Goal: Answer question/provide support

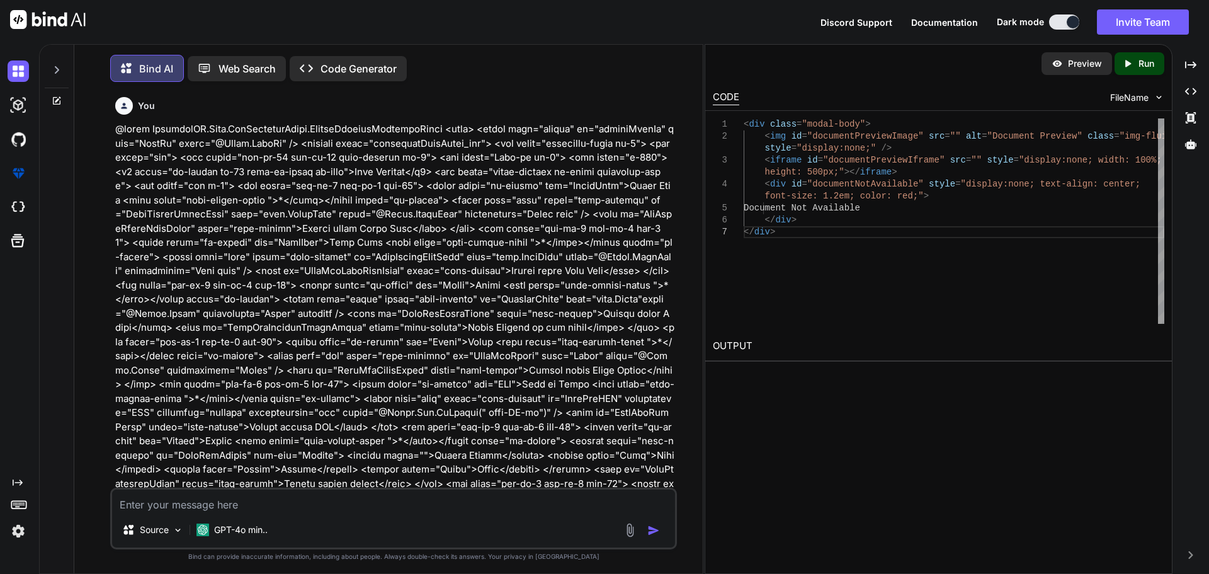
type textarea "@using InfraredIV.Core.WebRequestModel @model UserRegistration @{ Layout = "~/V…"
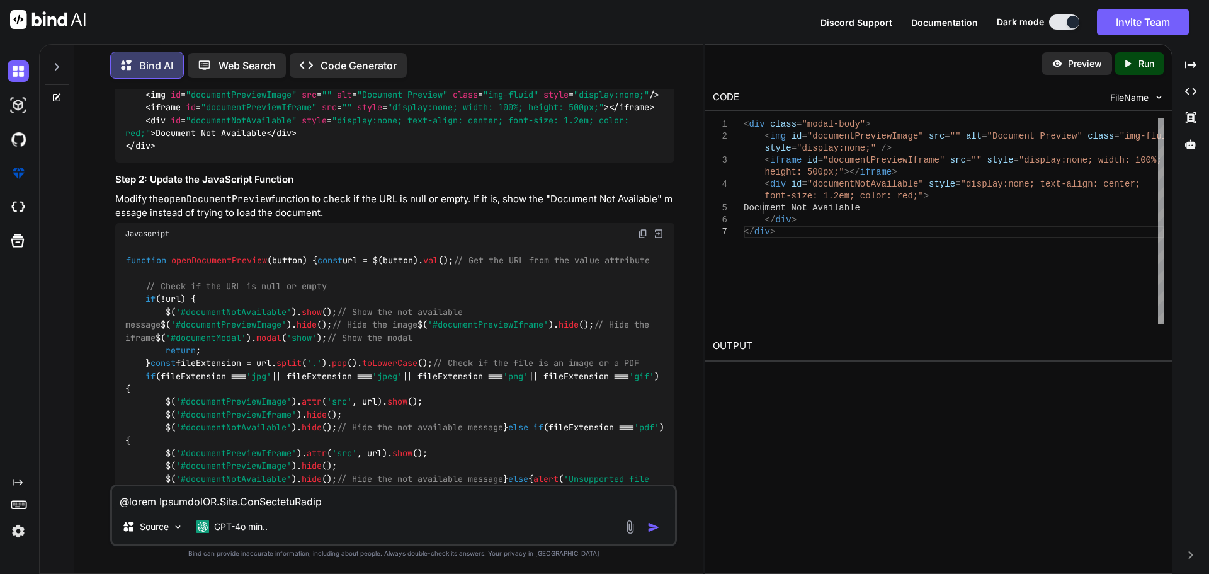
scroll to position [8693, 0]
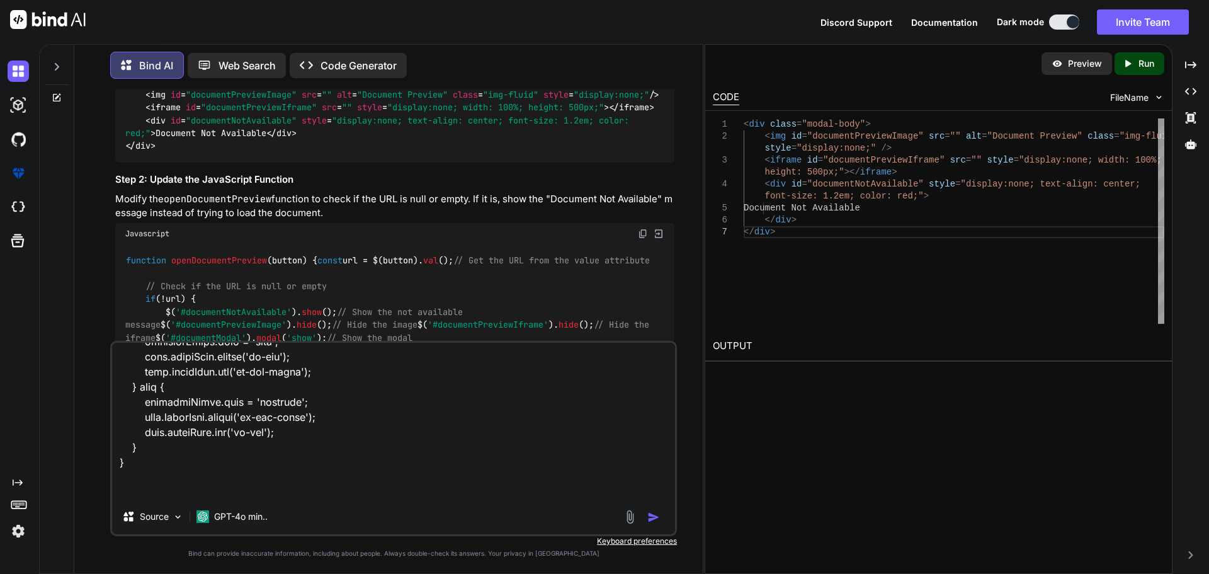
type textarea "x"
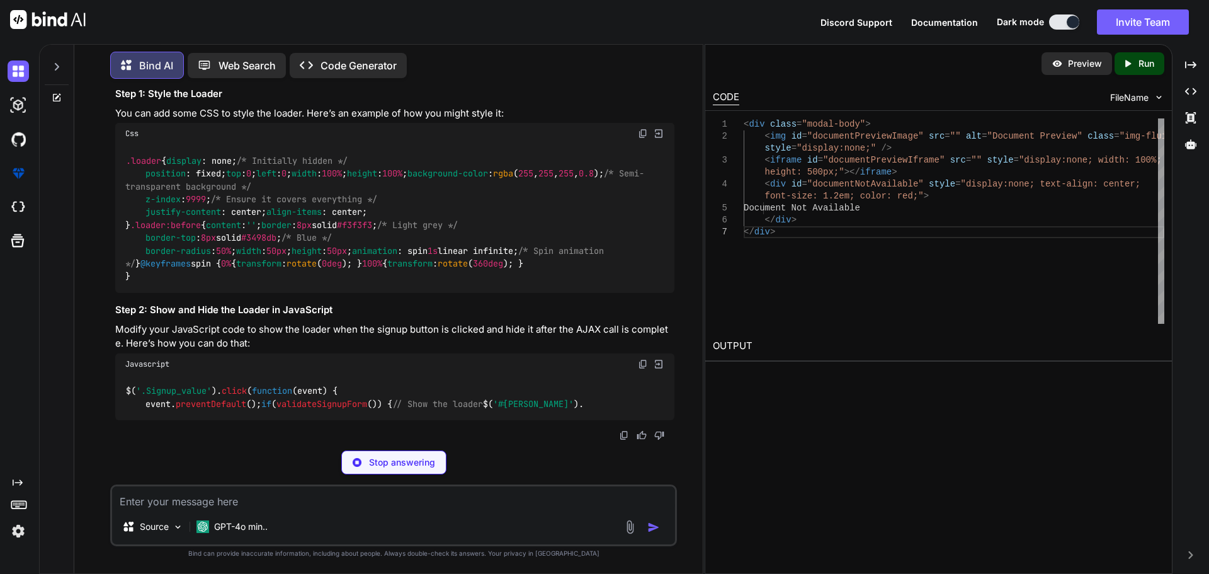
scroll to position [7015, 0]
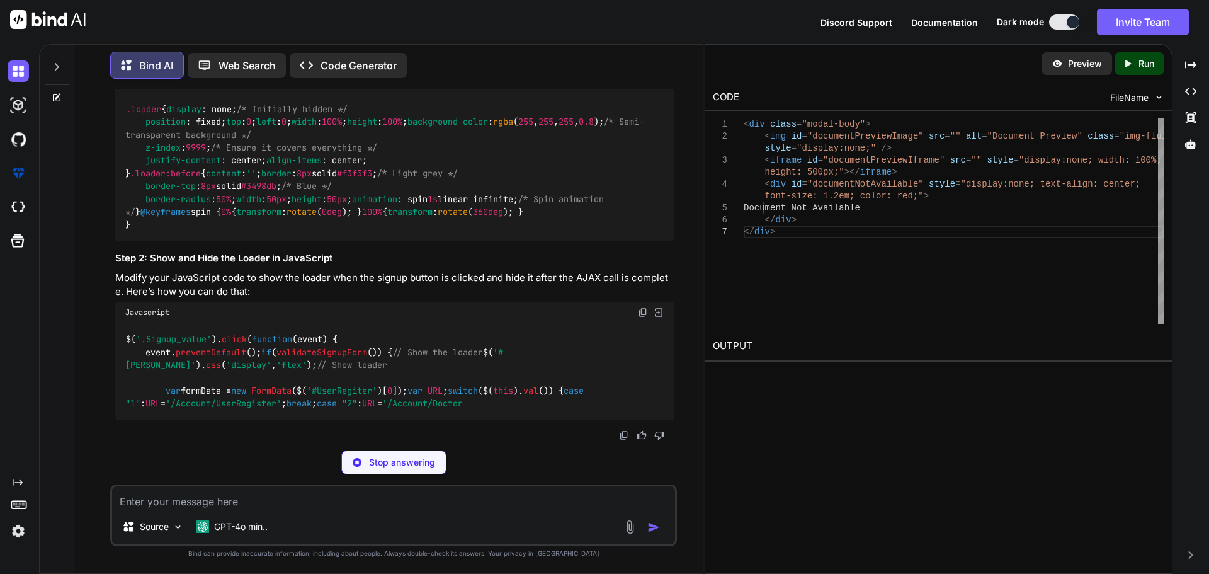
type textarea "x"
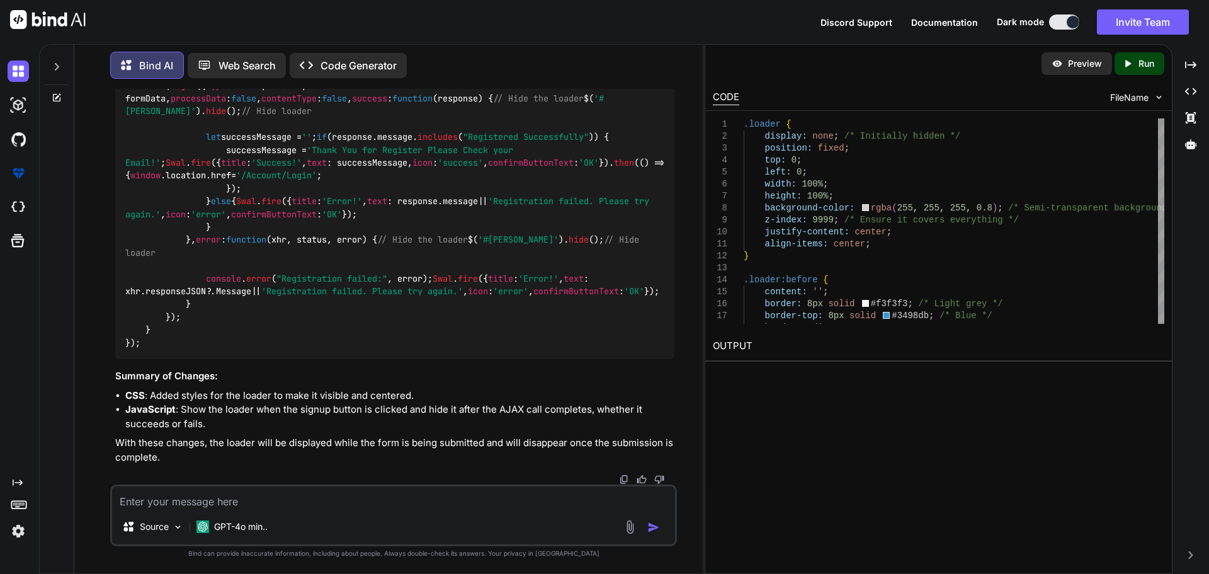
scroll to position [7456, 0]
drag, startPoint x: 157, startPoint y: 261, endPoint x: 351, endPoint y: 252, distance: 194.2
click at [350, 251] on div "$( '.Signup_value' ). click ( function ( event ) { event. preventDefault (); if…" at bounding box center [394, 157] width 559 height 406
drag, startPoint x: 166, startPoint y: 198, endPoint x: 326, endPoint y: 195, distance: 160.6
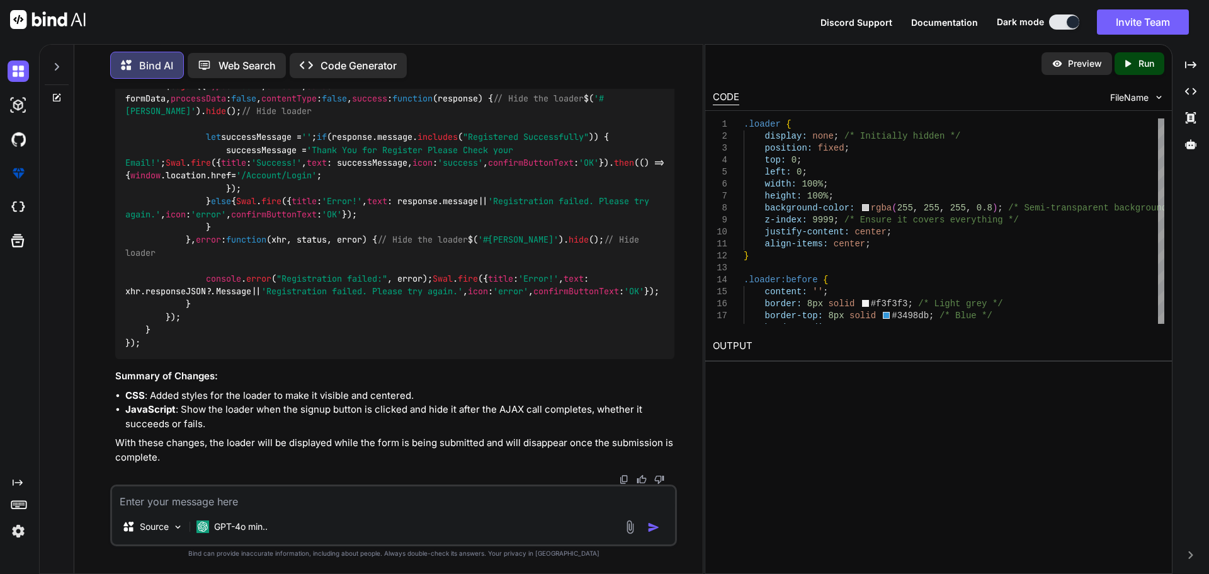
click at [326, 195] on code "$( '.Signup_value' ). click ( function ( event ) { event. preventDefault (); if…" at bounding box center [394, 155] width 539 height 385
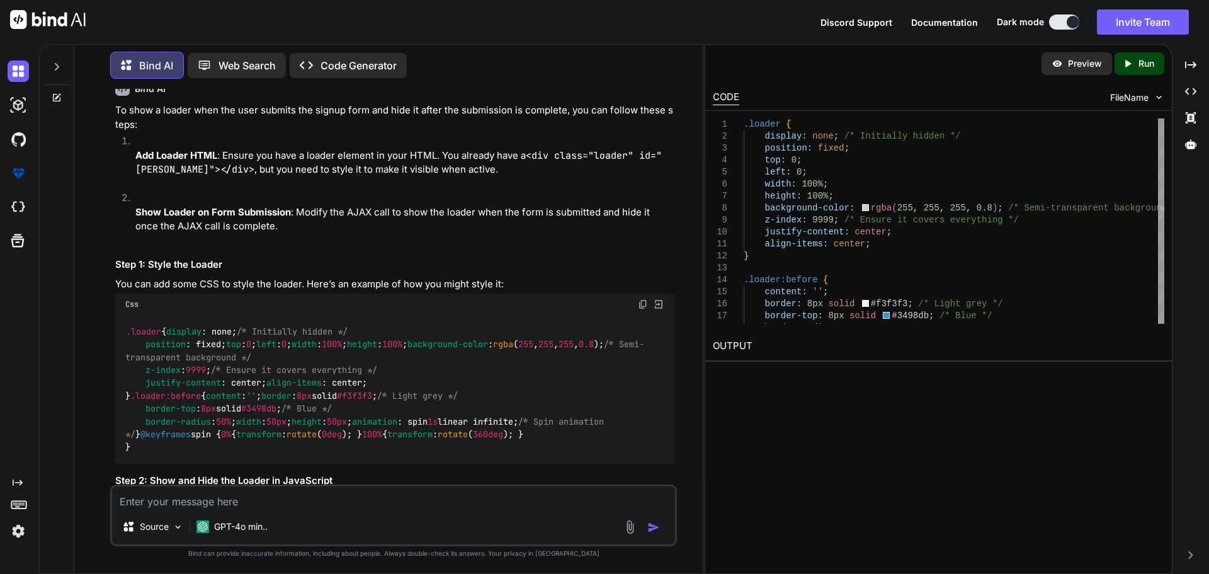
scroll to position [6763, 0]
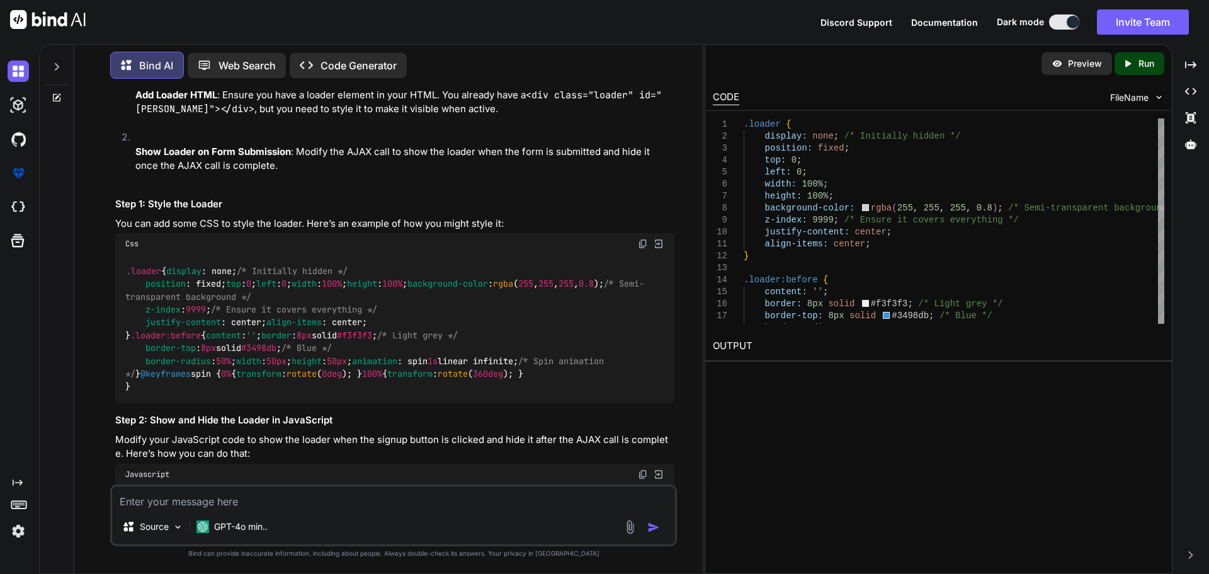
click at [213, 498] on textarea at bounding box center [393, 497] width 563 height 23
paste textarea "<div class="loader" id="[PERSON_NAME]"></div>"
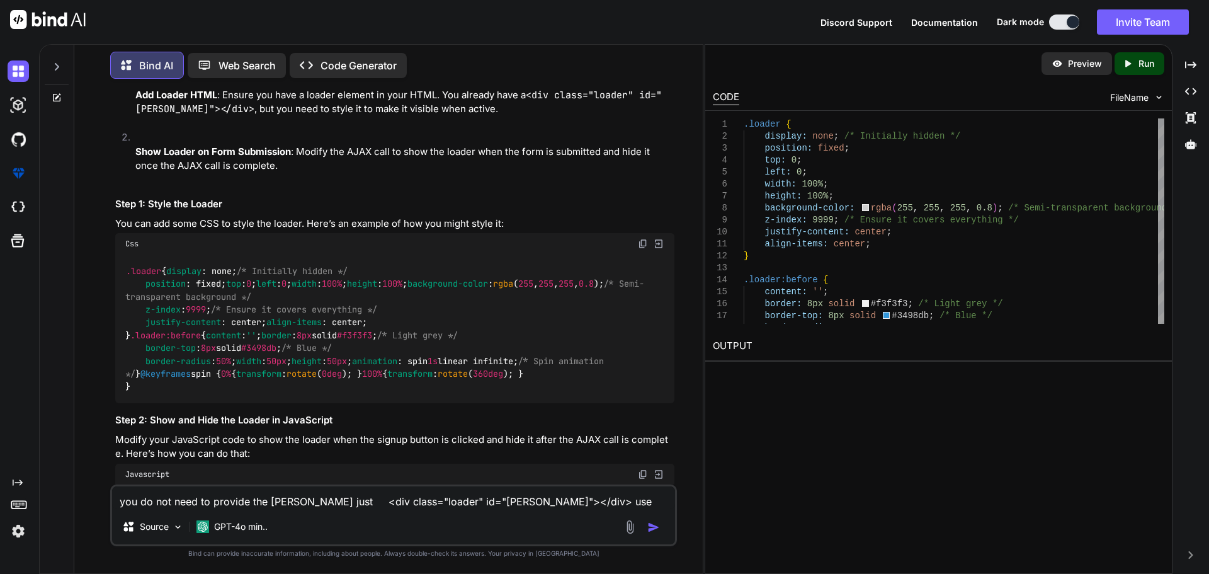
click at [294, 507] on textarea "you do not need to provide the [PERSON_NAME] just <div class="loader" id="[PERS…" at bounding box center [393, 497] width 563 height 23
type textarea "you do not need to provide the [PERSON_NAME] css i have already just <div class…"
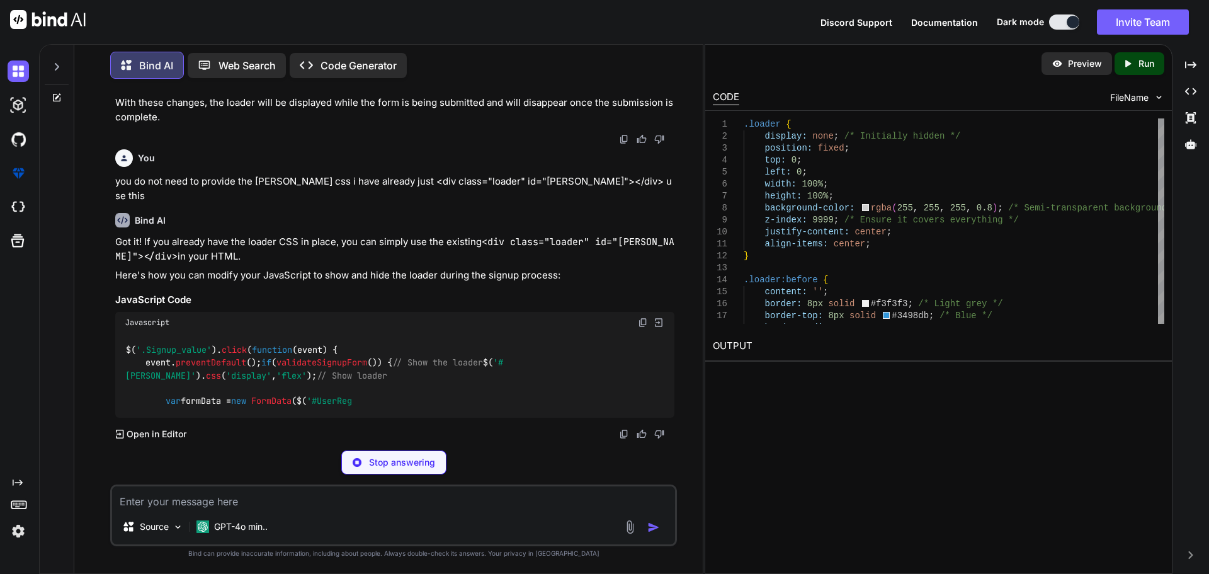
scroll to position [8534, 0]
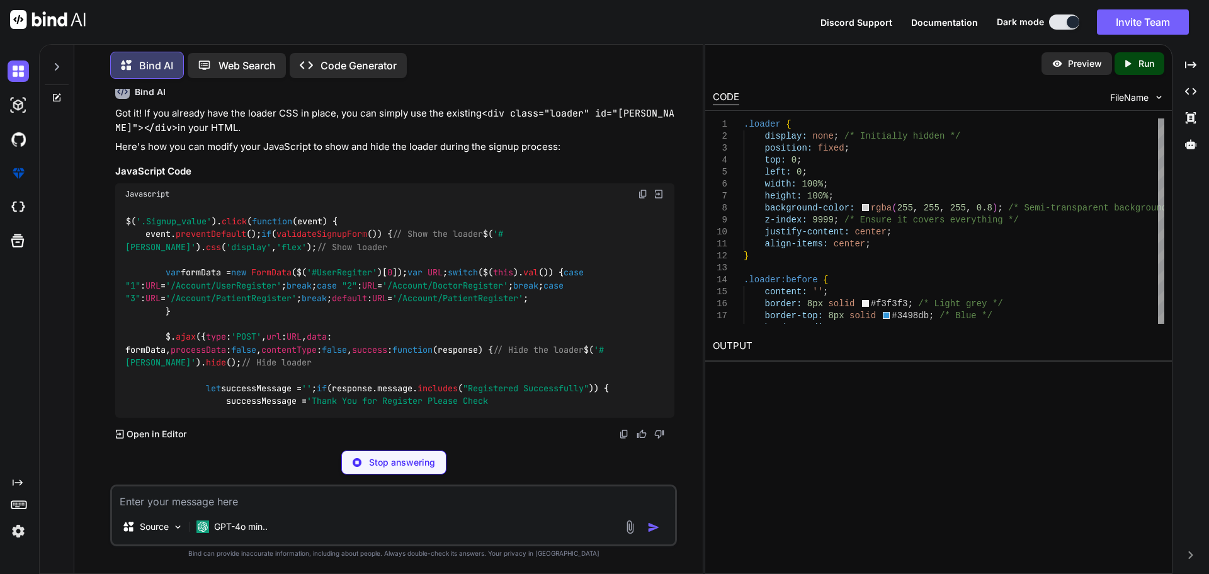
drag, startPoint x: 164, startPoint y: 378, endPoint x: 349, endPoint y: 375, distance: 184.6
click at [349, 375] on code "$( '.Signup_value' ). click ( function ( event ) { event. preventDefault (); if…" at bounding box center [367, 311] width 484 height 193
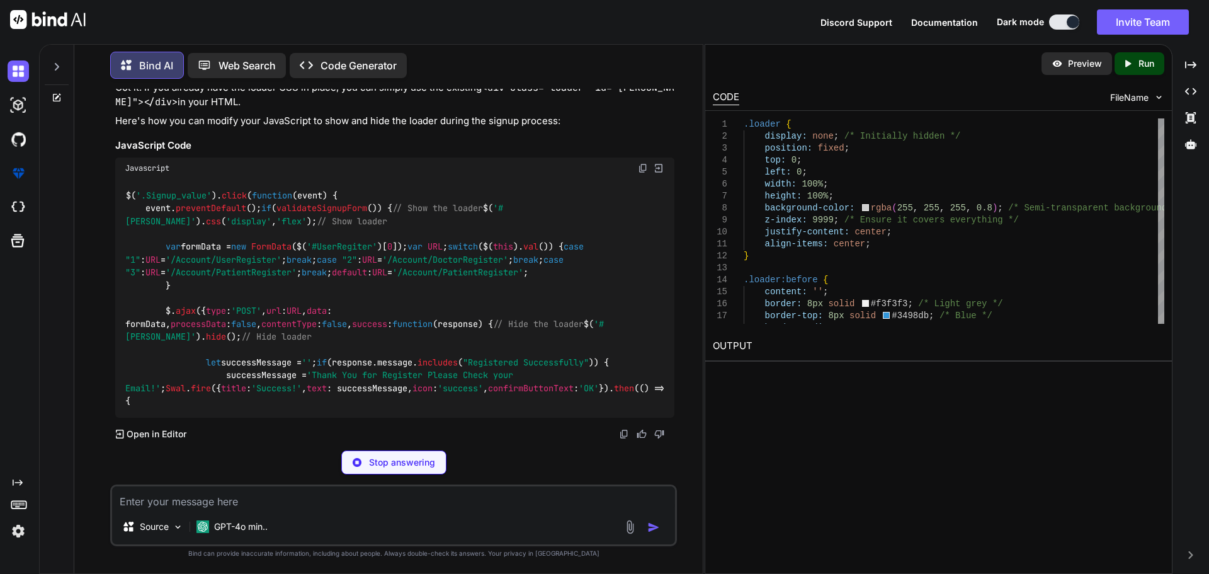
copy code "$( '#[PERSON_NAME]' ). css ( 'display' , 'flex' );"
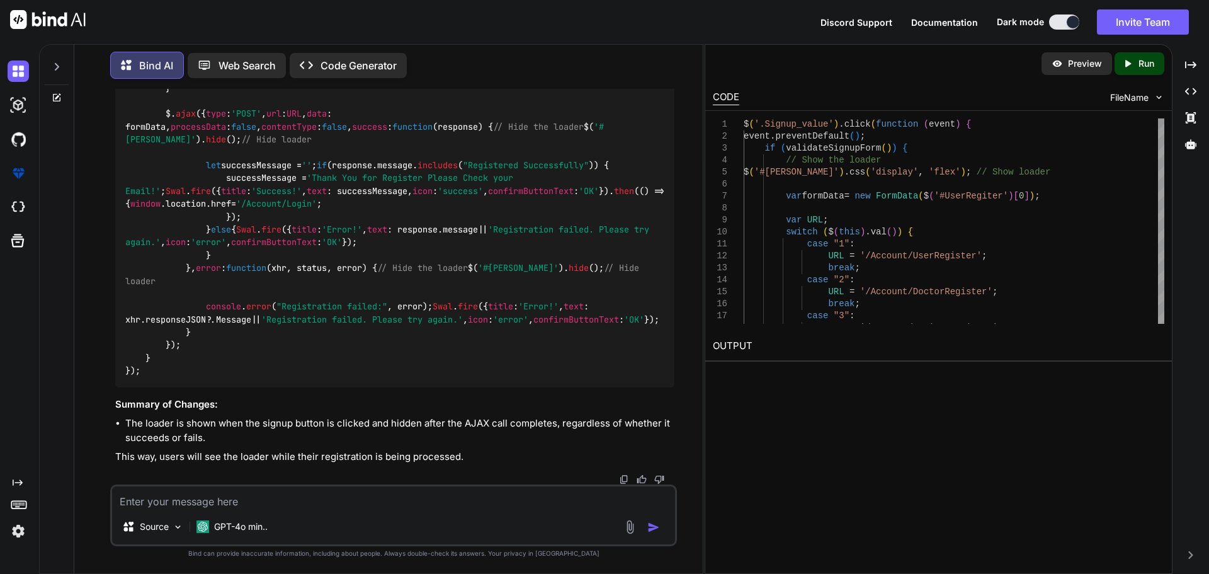
scroll to position [8849, 0]
drag, startPoint x: 198, startPoint y: 413, endPoint x: 305, endPoint y: 409, distance: 107.1
click at [305, 377] on code "$( '.Signup_value' ). click ( function ( event ) { event. preventDefault (); if…" at bounding box center [394, 184] width 539 height 385
copy code "$( '#[PERSON_NAME]' ). hide ();"
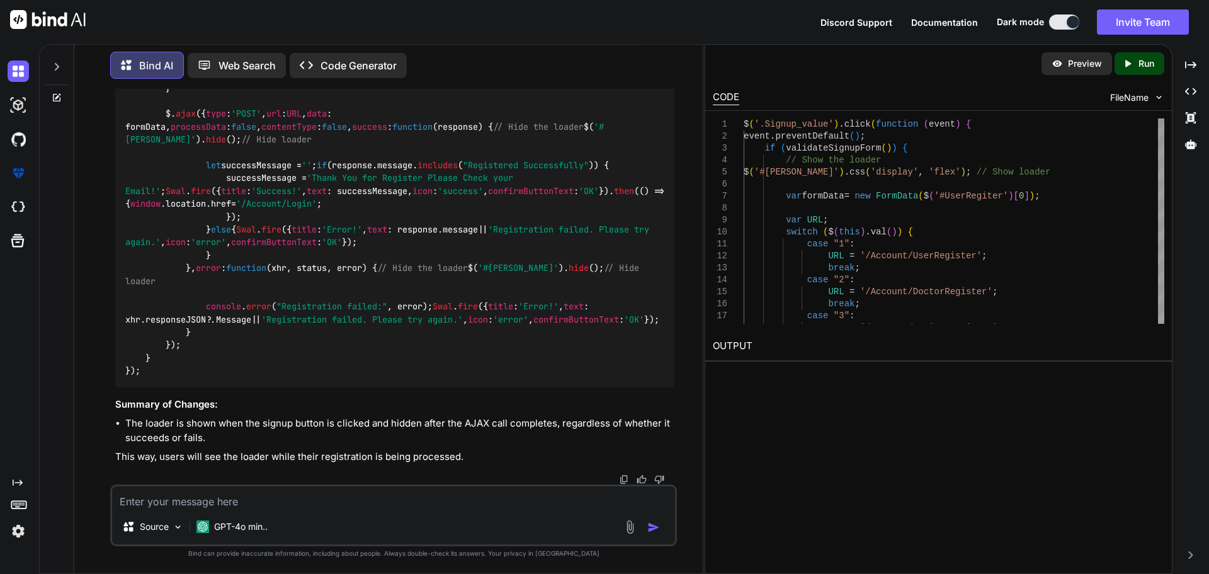
click at [328, 500] on textarea at bounding box center [393, 497] width 563 height 23
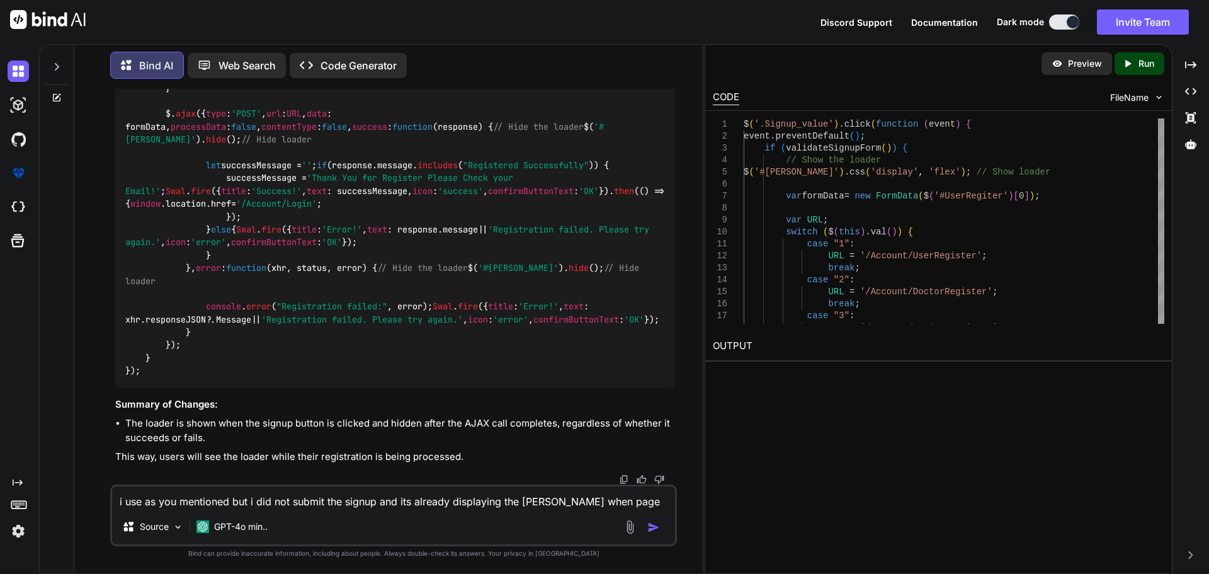
type textarea "i use as you mentioned but i did not submit the signup and its already displayi…"
drag, startPoint x: 529, startPoint y: 503, endPoint x: 608, endPoint y: 525, distance: 82.4
click at [649, 524] on img "button" at bounding box center [653, 527] width 13 height 13
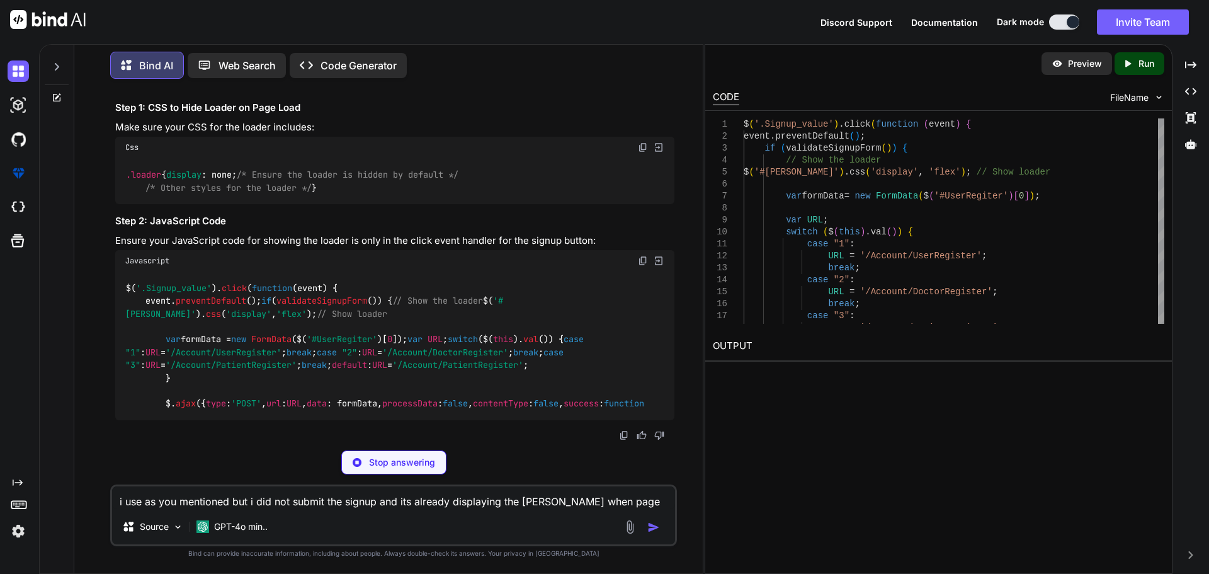
scroll to position [9898, 0]
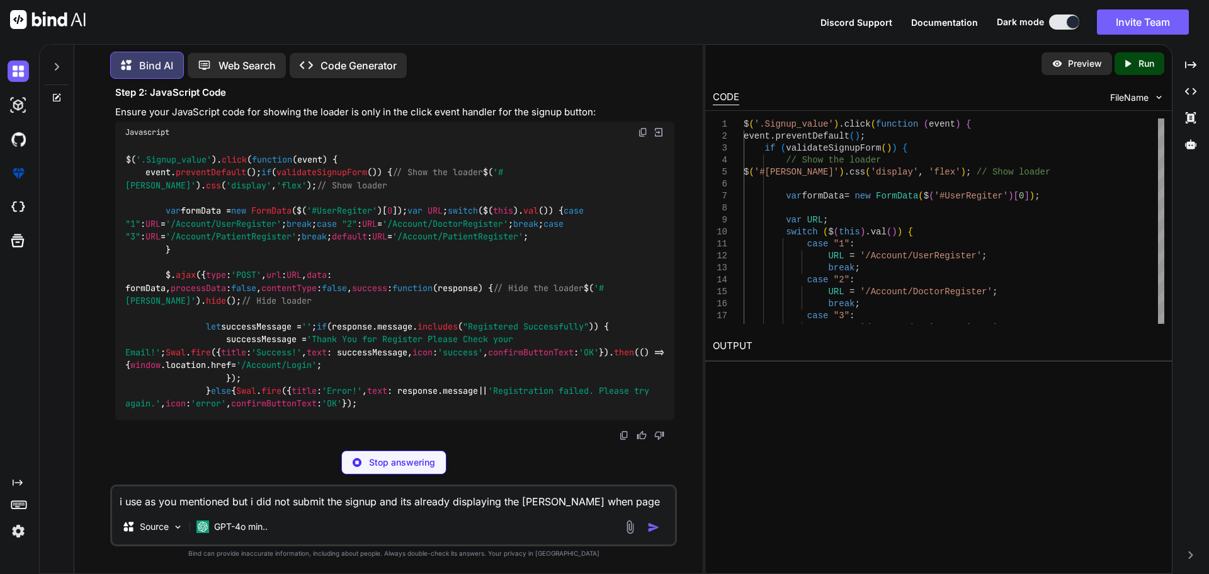
drag, startPoint x: 120, startPoint y: 271, endPoint x: 147, endPoint y: 310, distance: 47.5
click at [147, 76] on div ".loader { display : none; /* Ensure the loader is hidden by default */ /* Other…" at bounding box center [394, 53] width 559 height 46
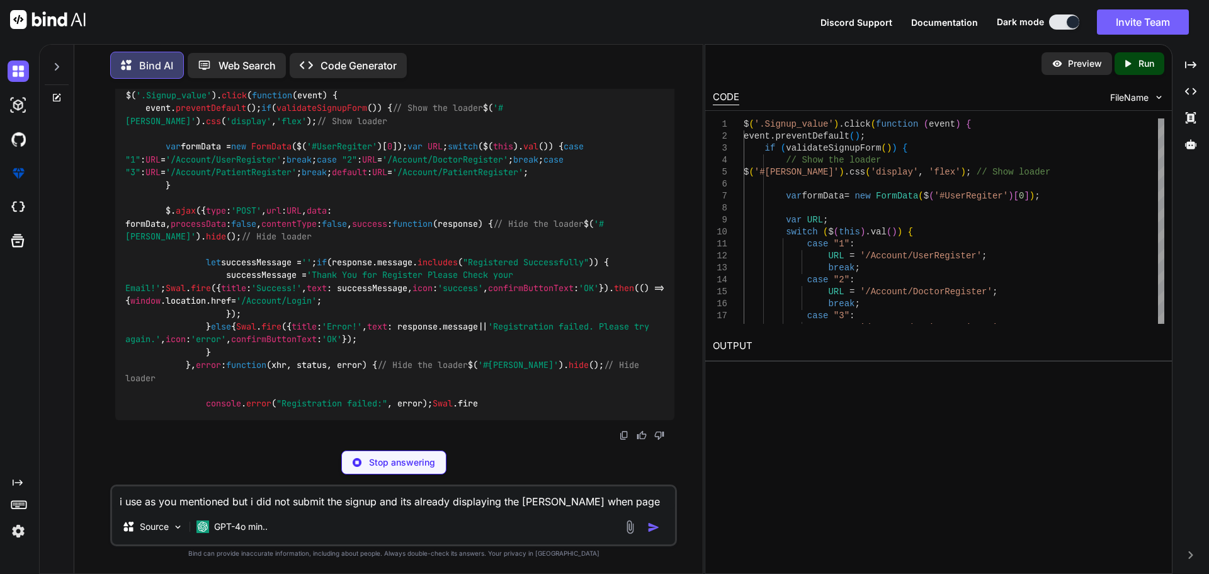
copy code ".loader { display : none; /* Ensure the loader is hidden by default */ /* Other…"
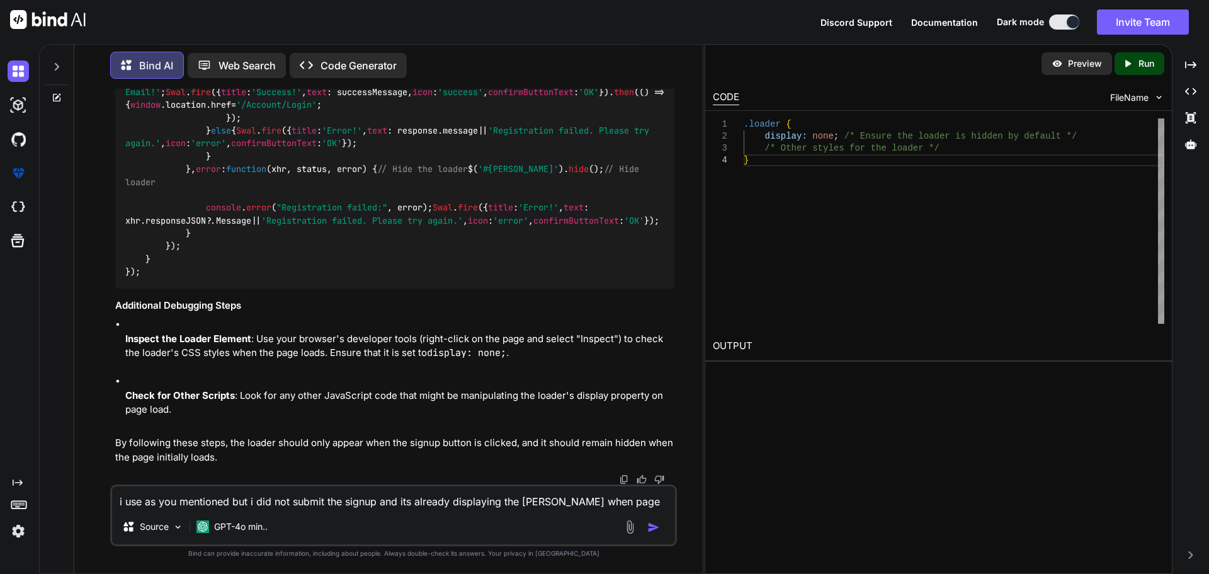
scroll to position [10898, 0]
click at [230, 500] on textarea "i use as you mentioned but i did not submit the signup and its already displayi…" at bounding box center [393, 497] width 563 height 23
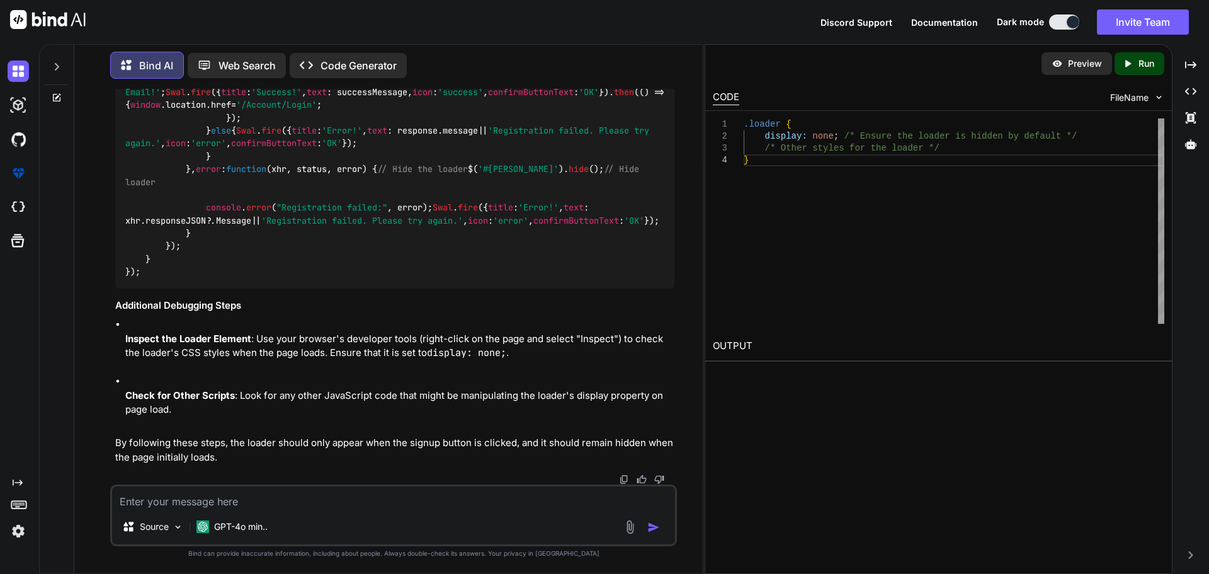
paste textarea "<div class="input-wrapper"> <div class="row g-3"> <div class="col-lg-4"> <label…"
type textarea "<div class="input-wrapper"> <div class="row g-3"> <div class="col-lg-4"> <label…"
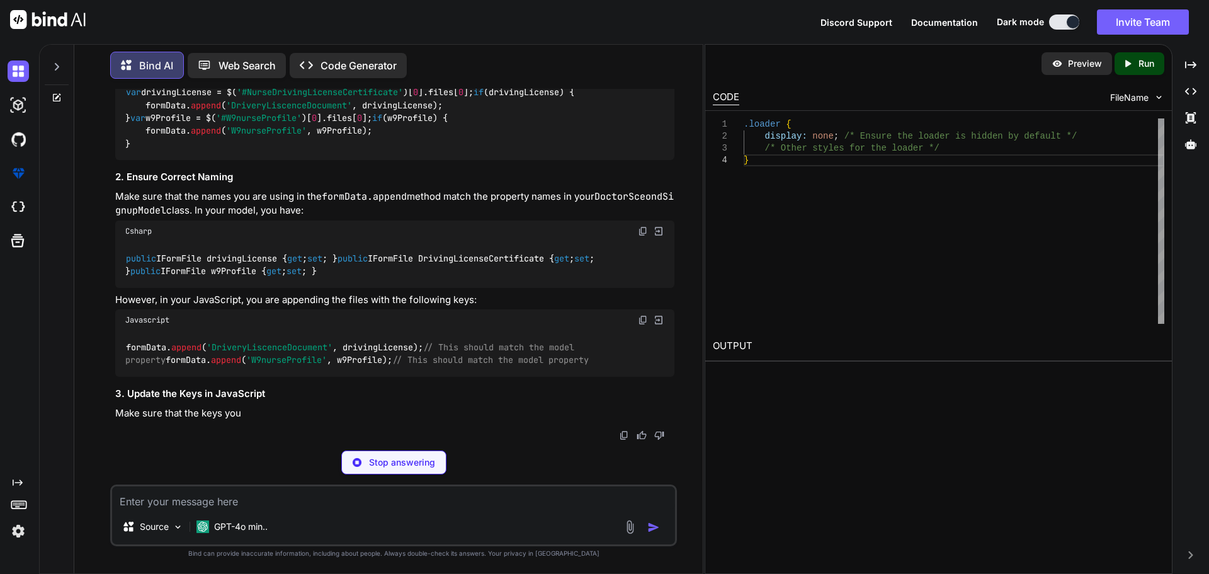
scroll to position [12742, 0]
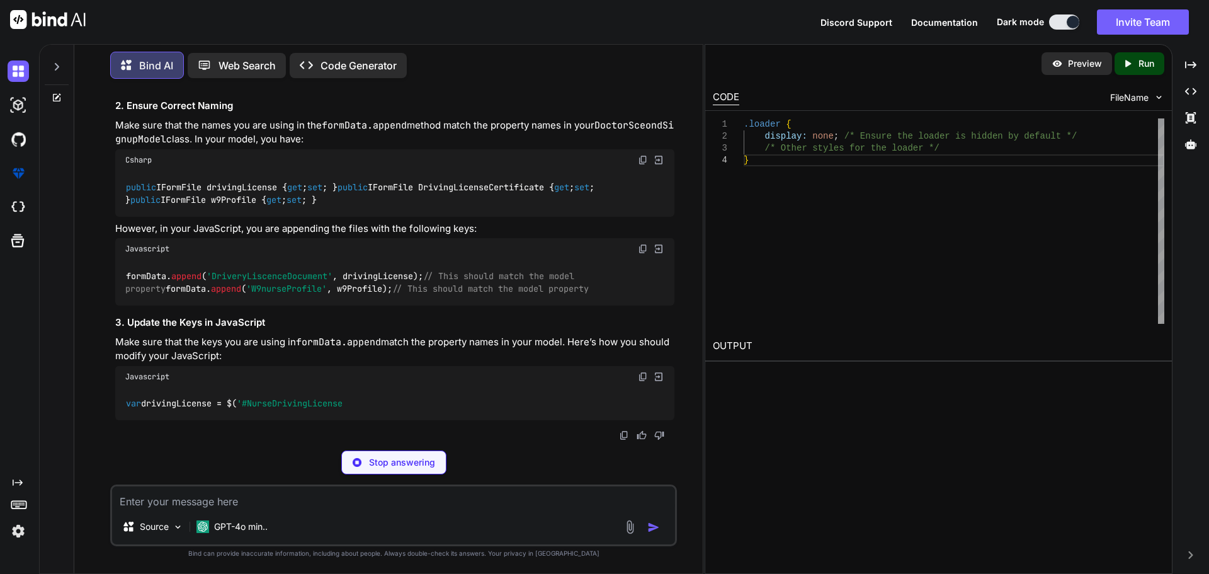
click at [238, 207] on code "public IFormFile drivingLicense { get ; set ; } public IFormFile DrivingLicense…" at bounding box center [362, 194] width 474 height 26
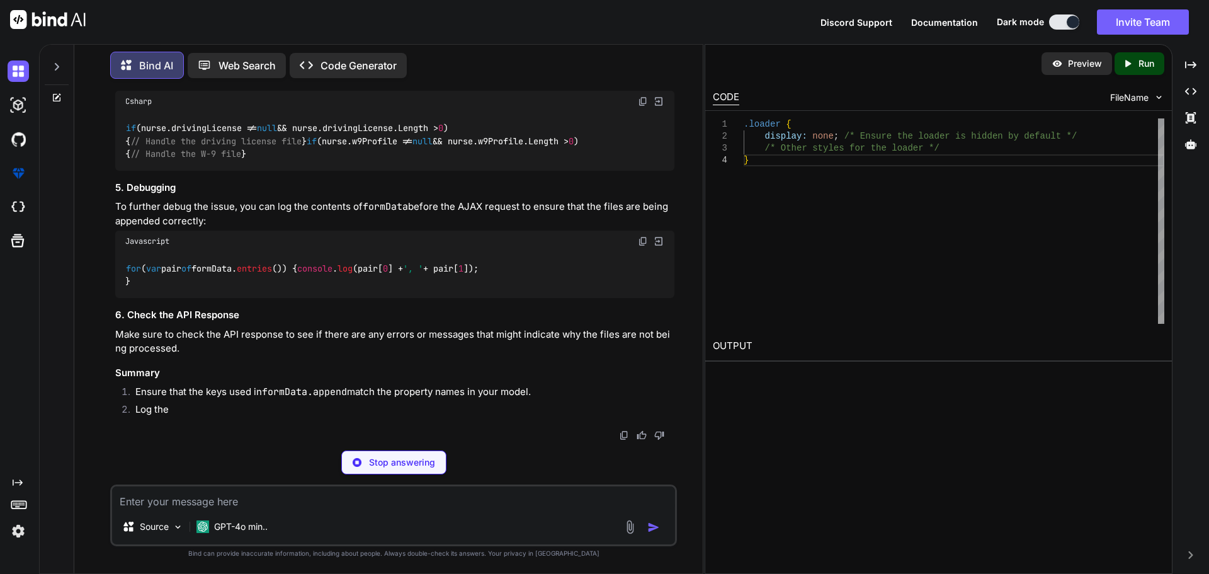
scroll to position [13057, 0]
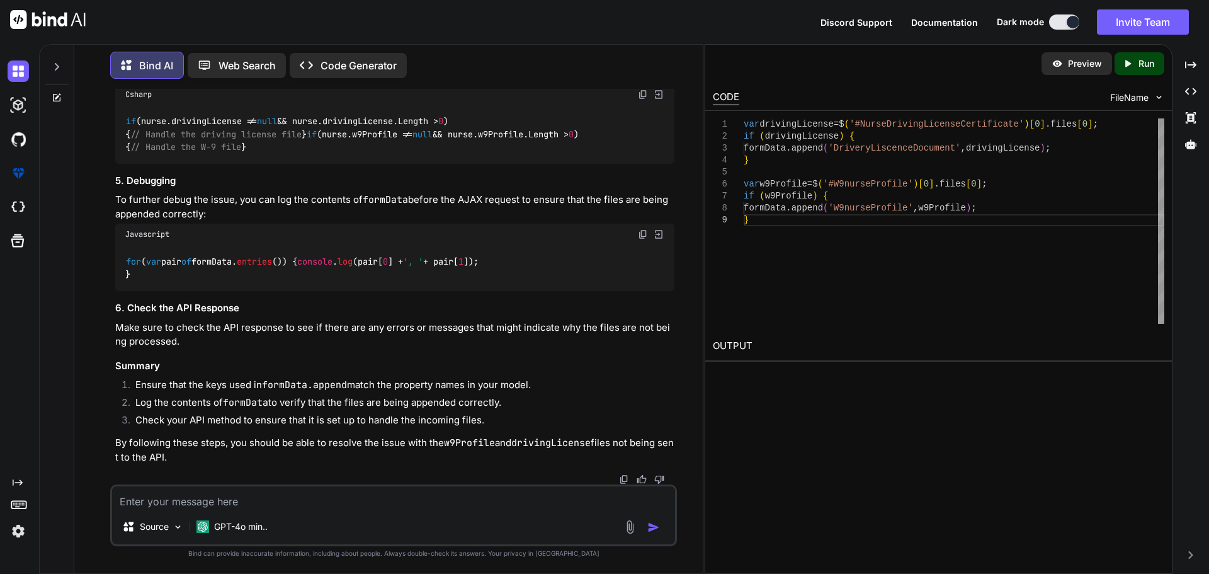
scroll to position [13044, 0]
